Goal: Find specific page/section: Find specific page/section

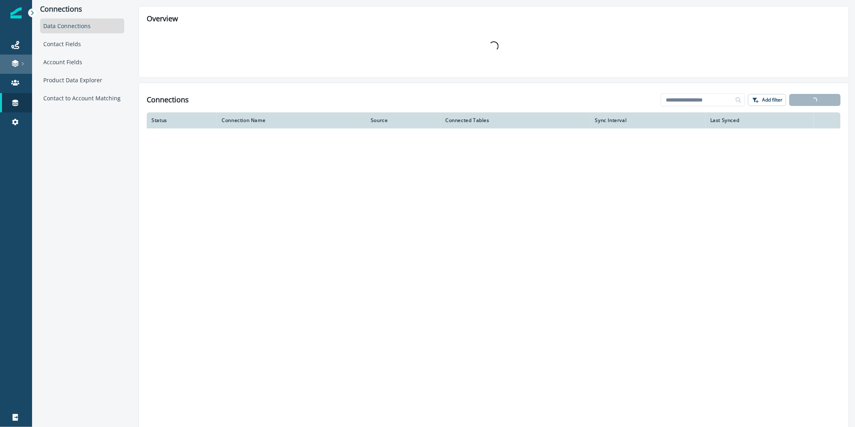
click at [25, 65] on div at bounding box center [16, 63] width 26 height 8
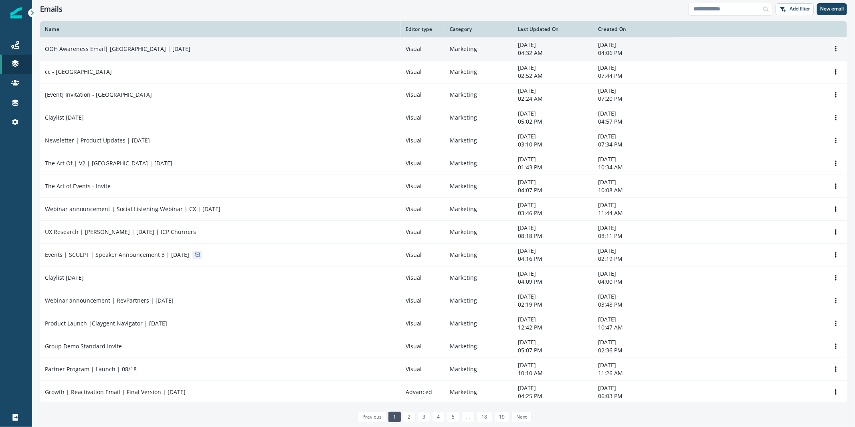
click at [256, 54] on td "OOH Awareness Email| [GEOGRAPHIC_DATA] | [DATE]" at bounding box center [220, 48] width 361 height 23
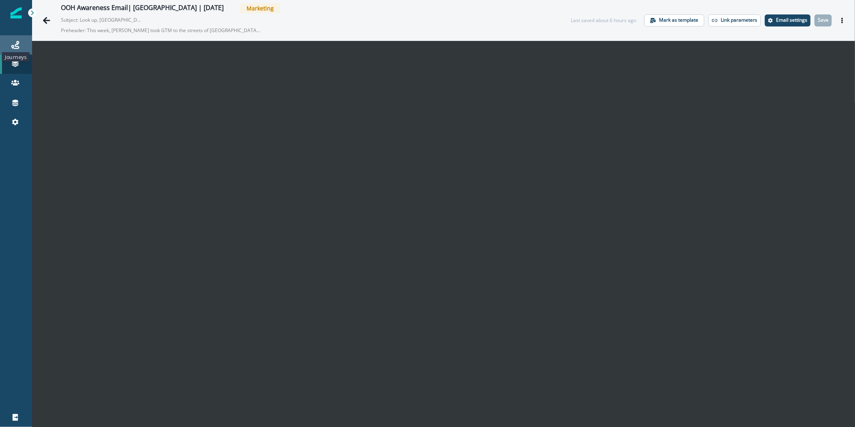
click at [16, 43] on icon at bounding box center [15, 45] width 8 height 8
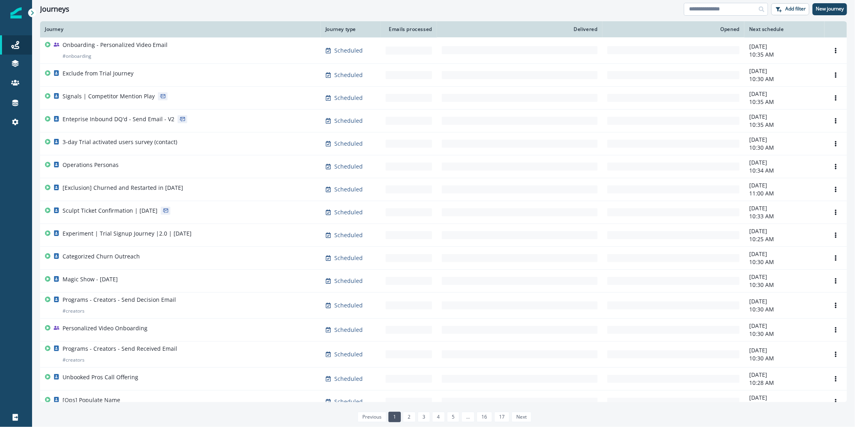
click at [699, 12] on input at bounding box center [726, 9] width 84 height 13
